Goal: Information Seeking & Learning: Learn about a topic

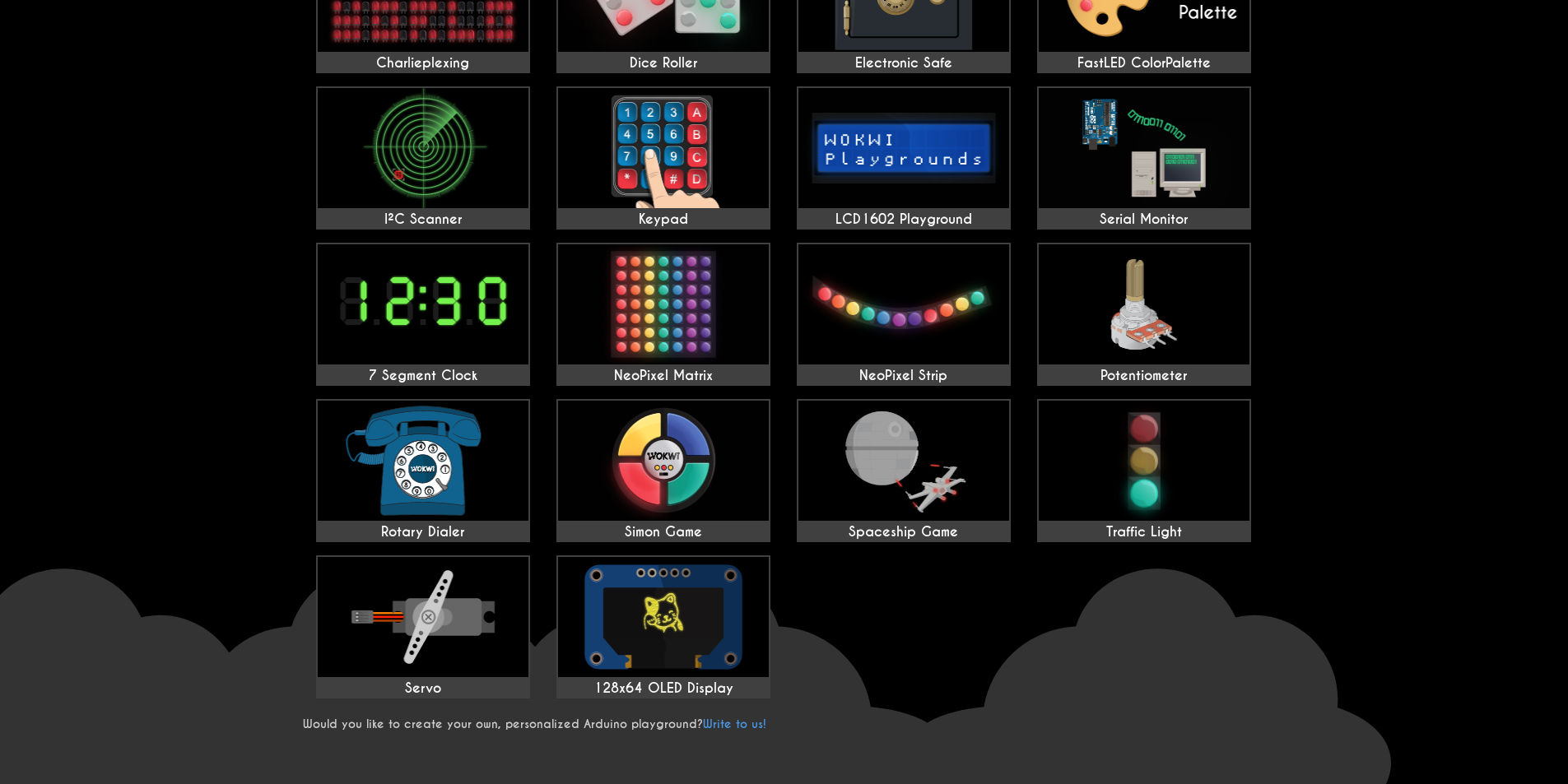
scroll to position [988, 0]
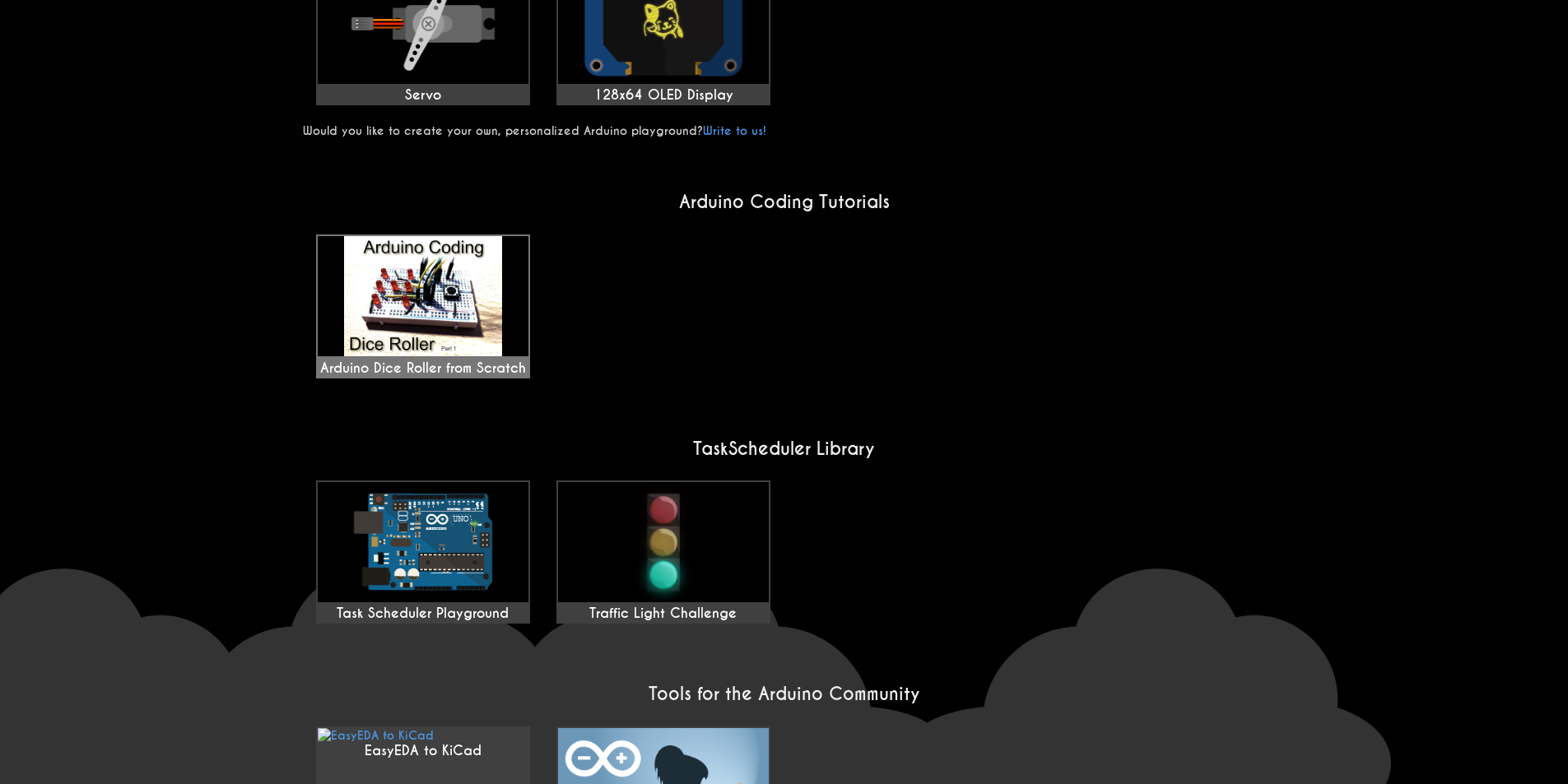
click at [442, 309] on img at bounding box center [422, 296] width 211 height 120
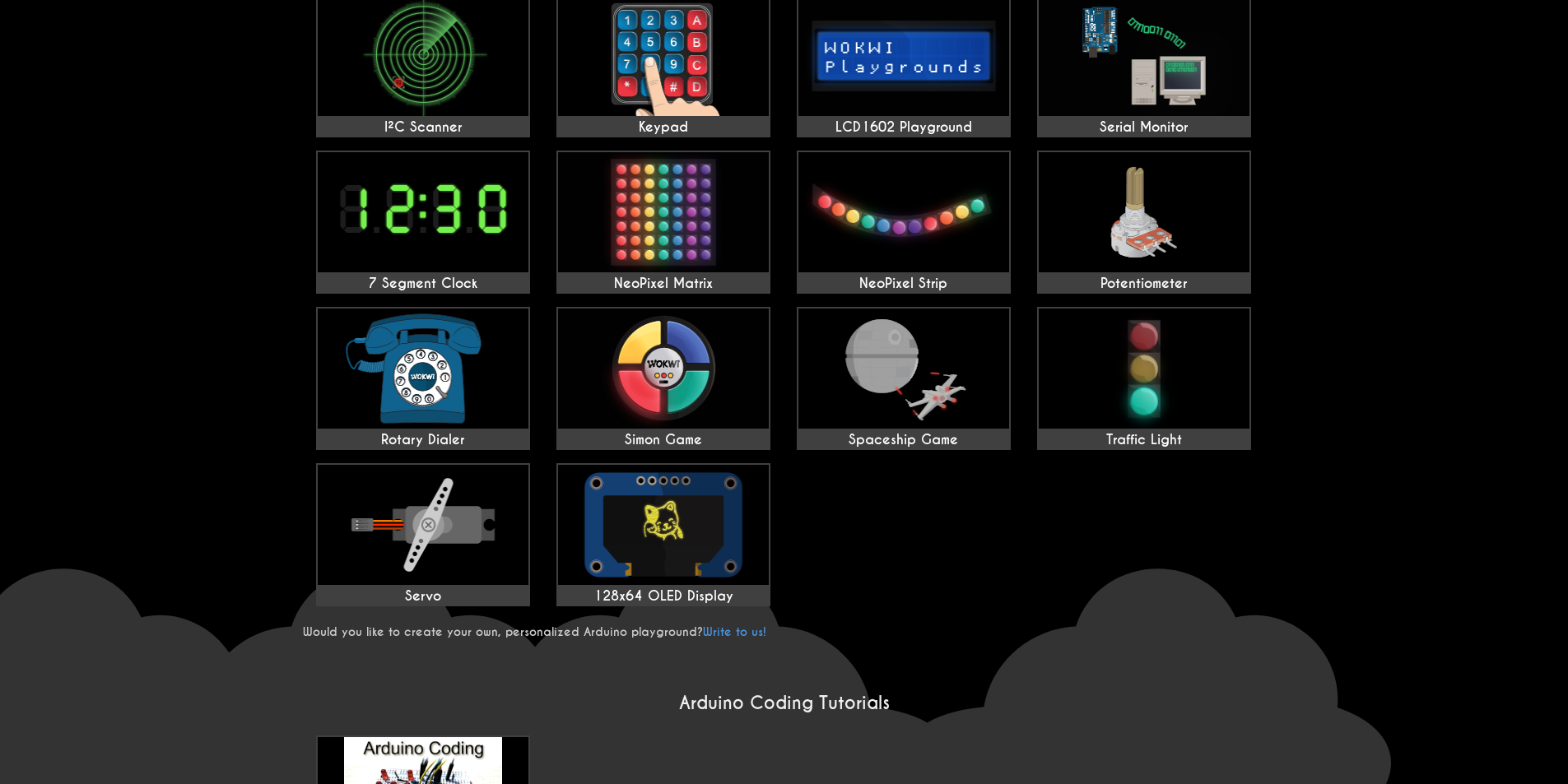
scroll to position [0, 0]
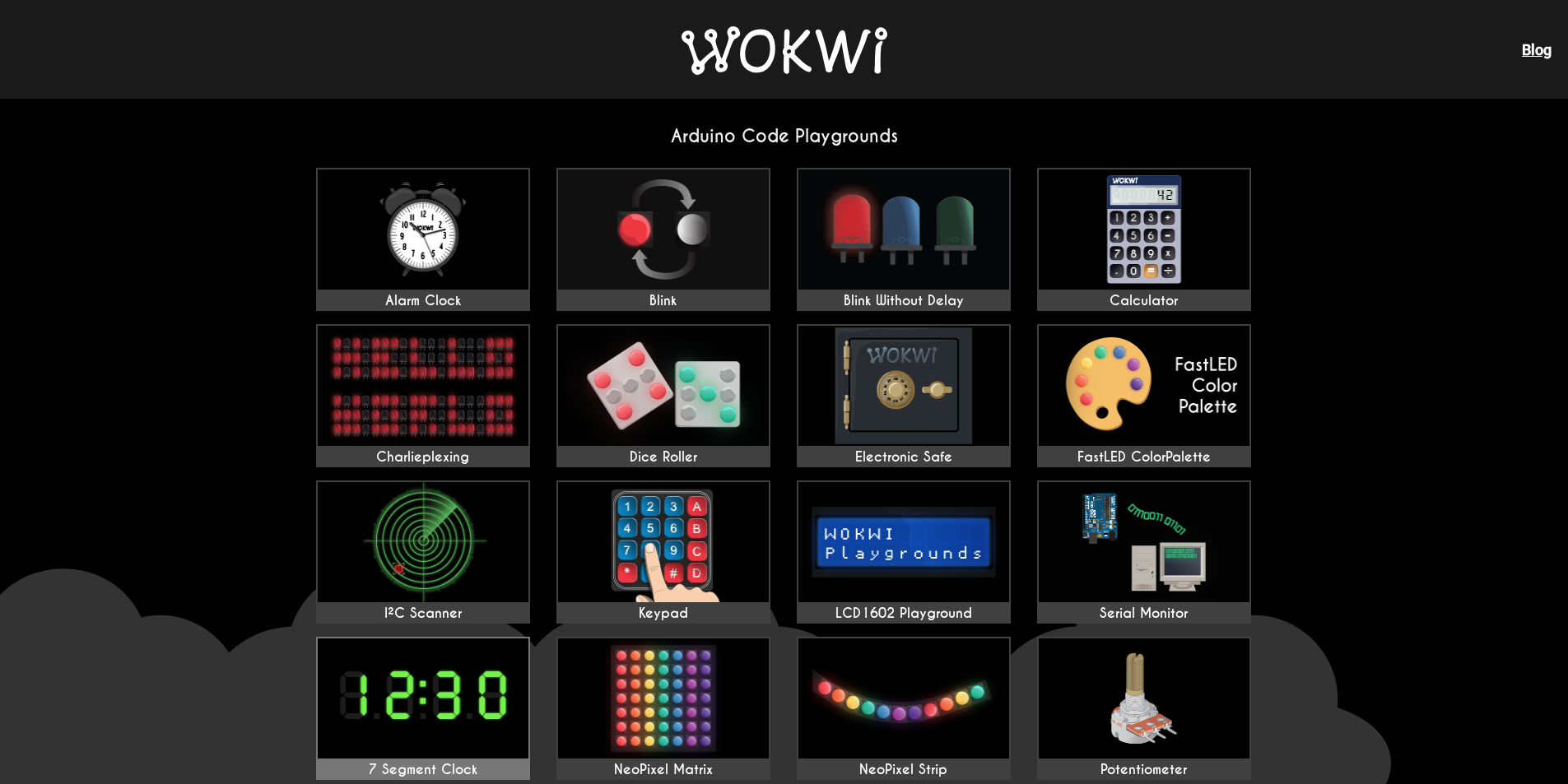
click at [470, 671] on img at bounding box center [422, 699] width 211 height 120
click at [1085, 257] on img at bounding box center [1144, 230] width 211 height 120
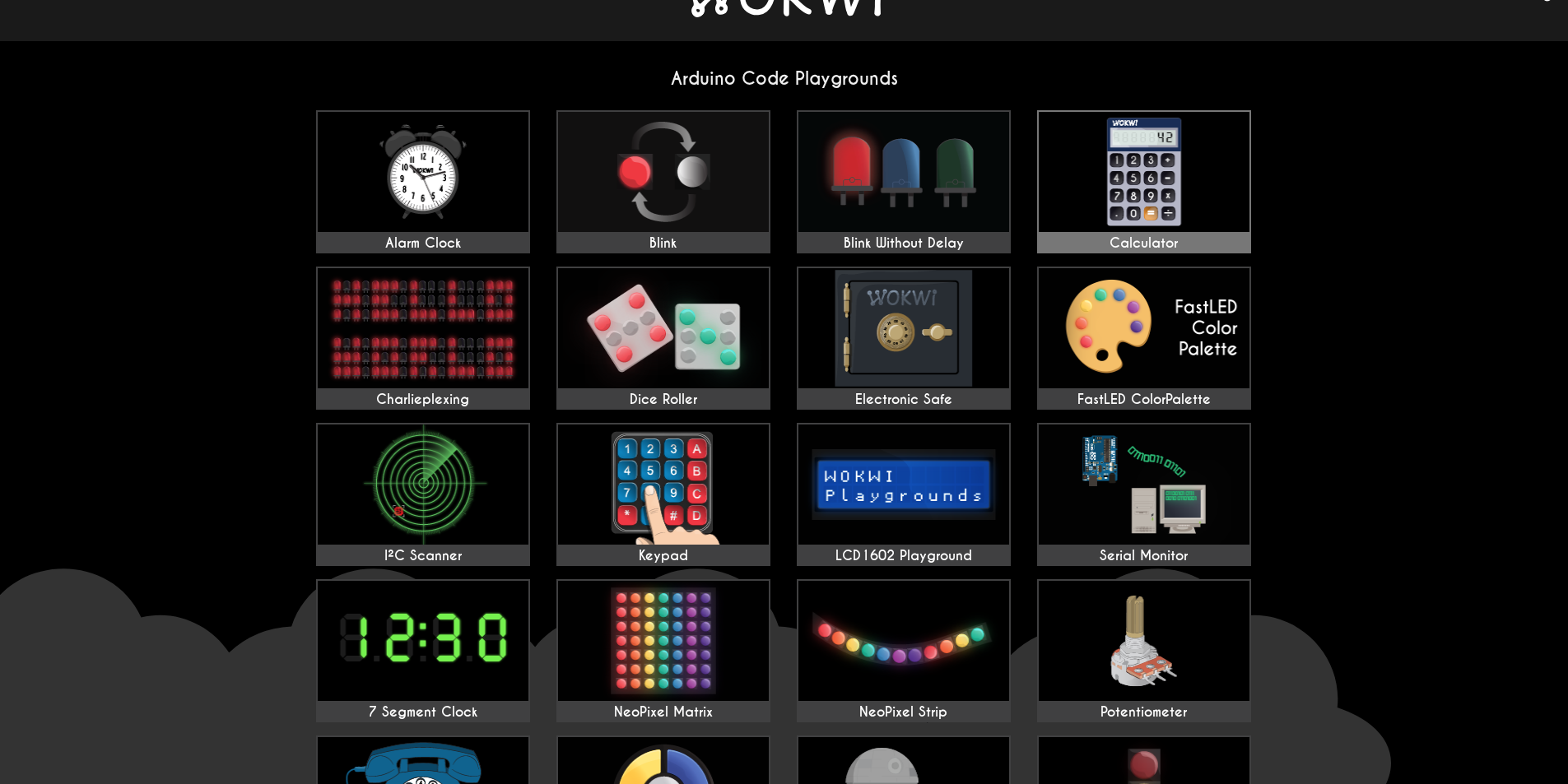
scroll to position [494, 0]
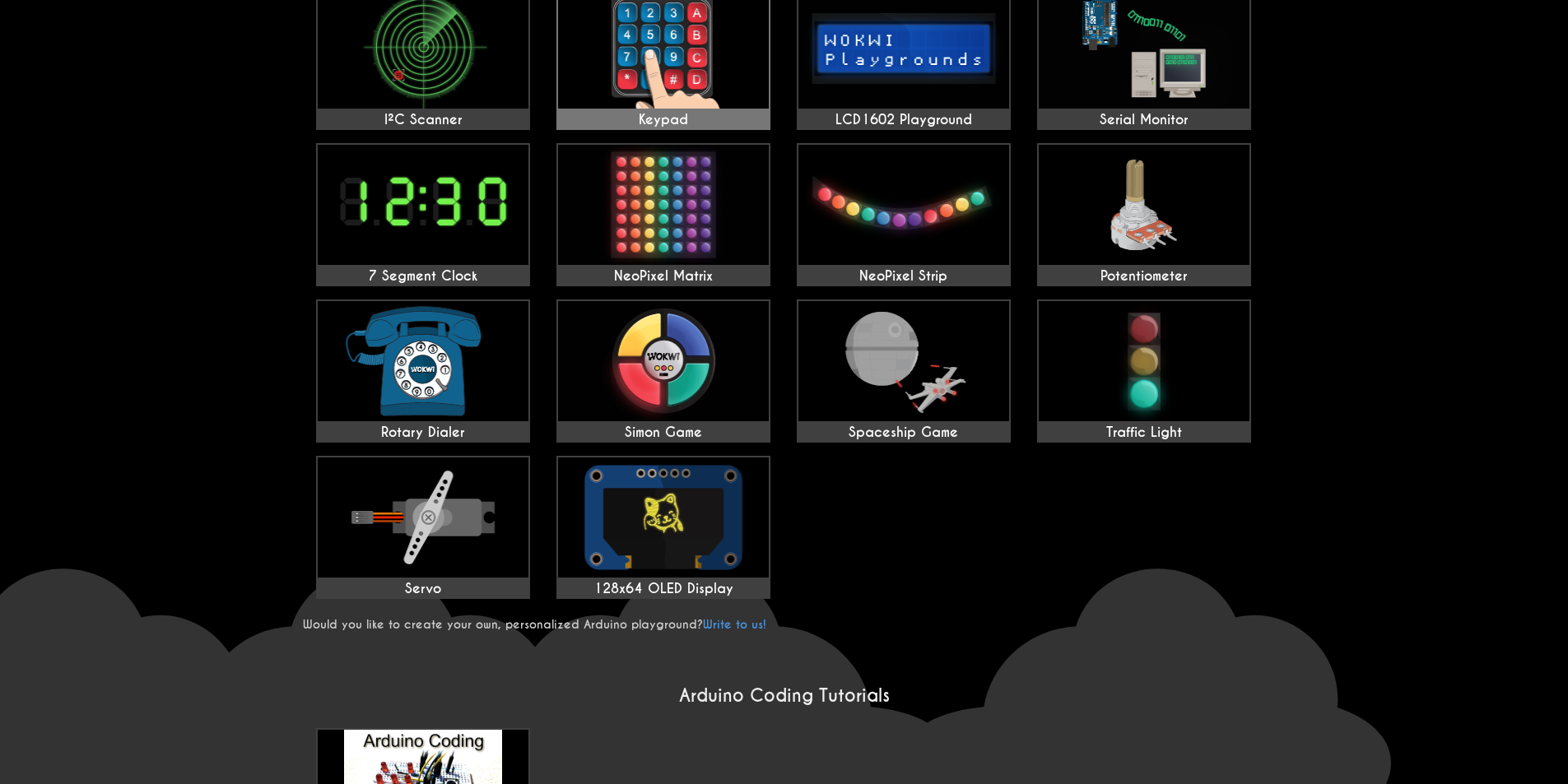
click at [660, 103] on img at bounding box center [663, 49] width 211 height 120
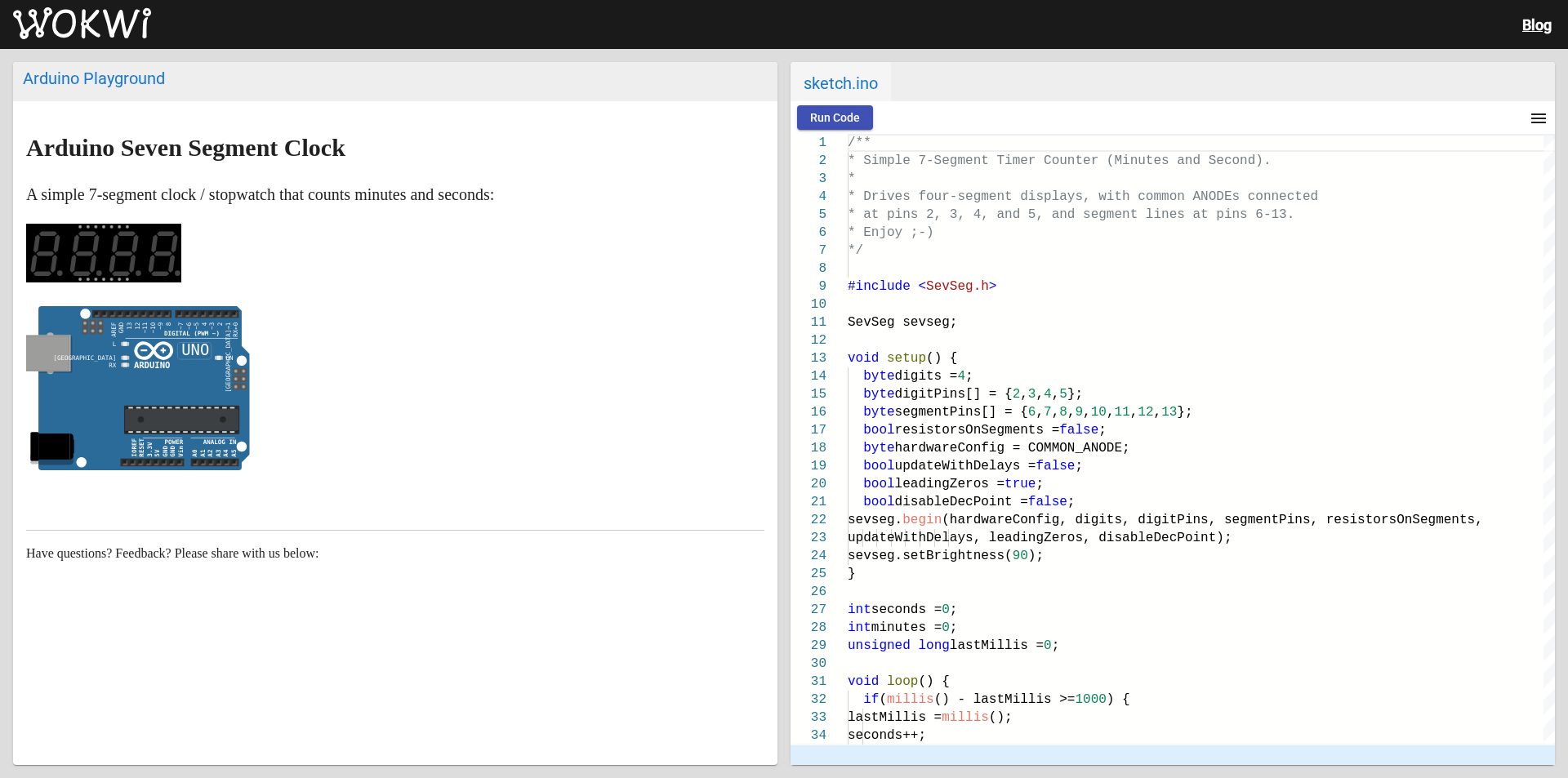
click at [824, 116] on span "Run Code" at bounding box center [835, 117] width 50 height 13
click at [847, 125] on button "Run Code" at bounding box center [835, 117] width 76 height 24
click at [901, 111] on span "Stop" at bounding box center [906, 117] width 24 height 13
click at [851, 114] on span "Run Code" at bounding box center [835, 117] width 50 height 13
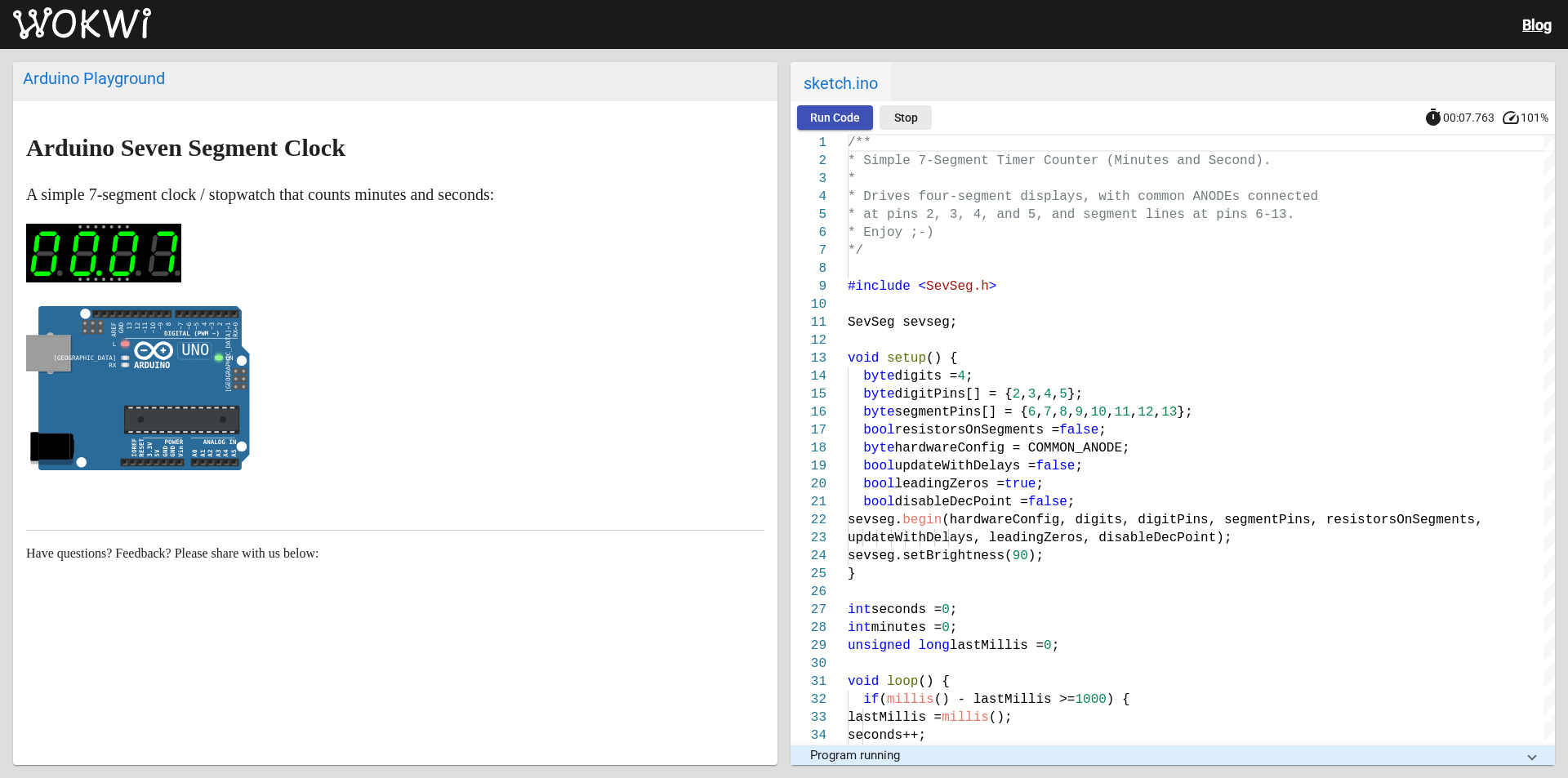
click at [918, 118] on button "Stop" at bounding box center [906, 117] width 52 height 24
click at [918, 118] on div at bounding box center [1197, 117] width 649 height 33
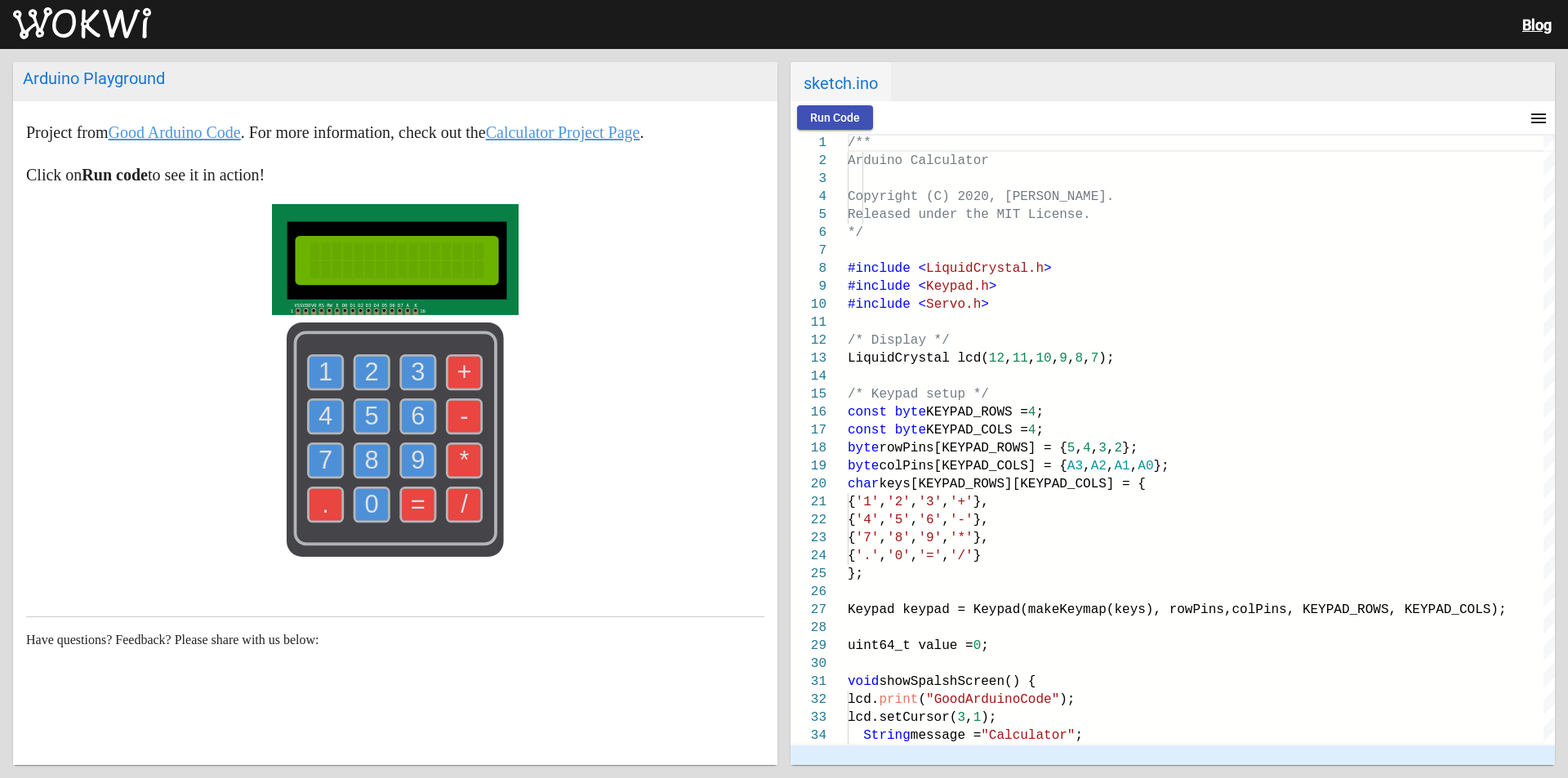
scroll to position [96, 0]
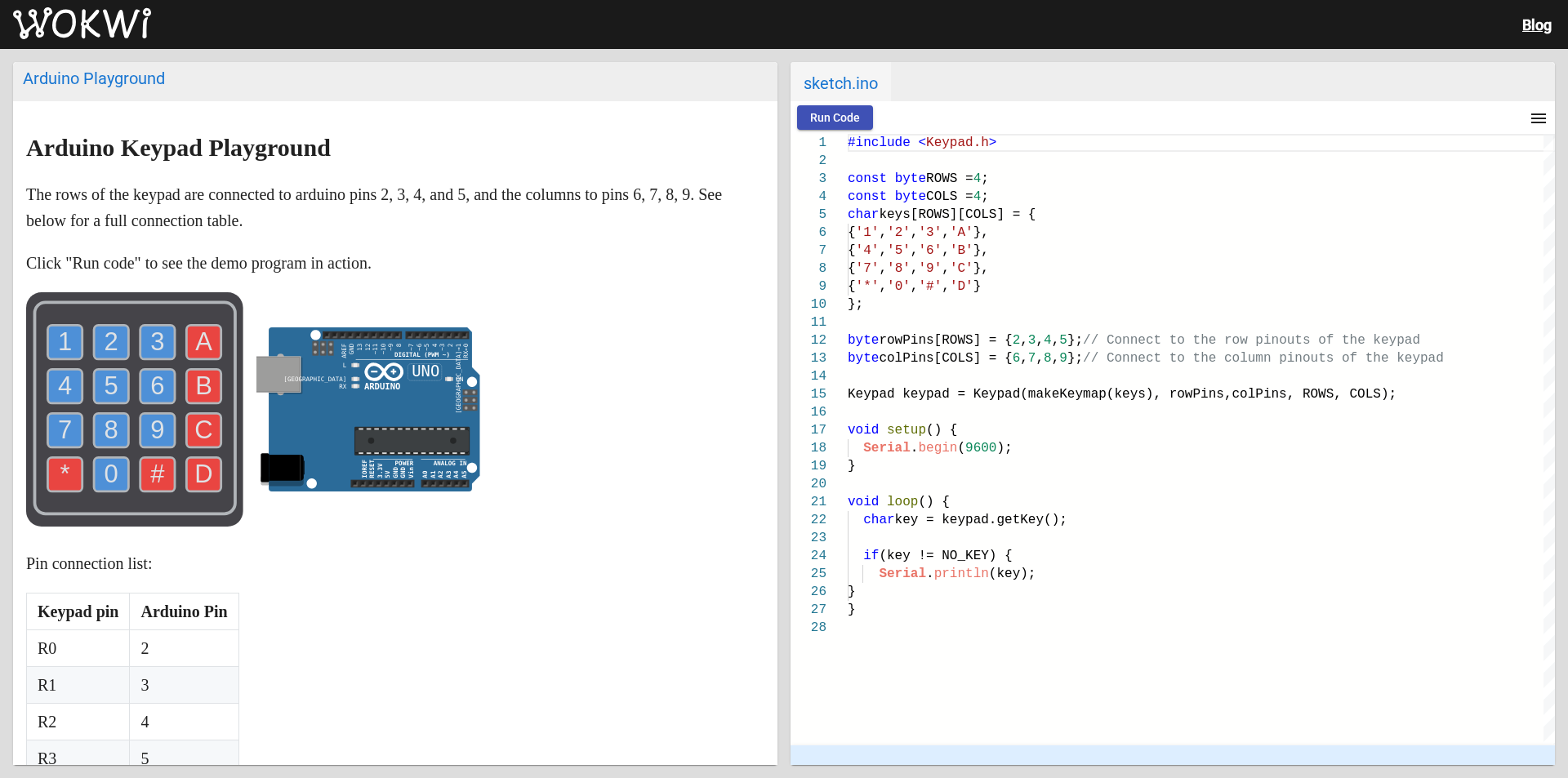
click at [845, 113] on span "Run Code" at bounding box center [835, 117] width 50 height 13
